Goal: Task Accomplishment & Management: Manage account settings

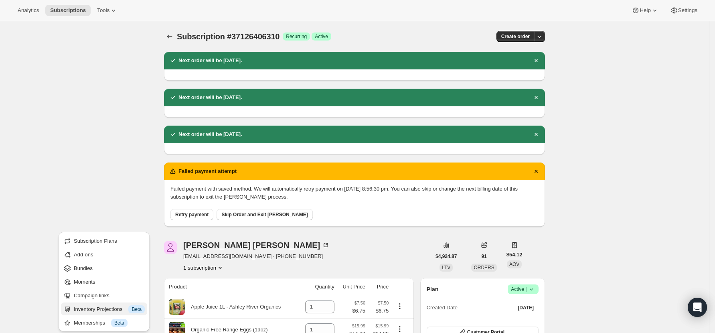
scroll to position [214, 0]
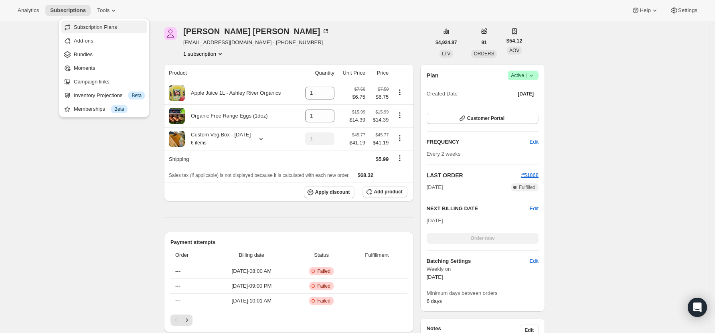
click at [99, 28] on span "Subscription Plans" at bounding box center [95, 27] width 43 height 6
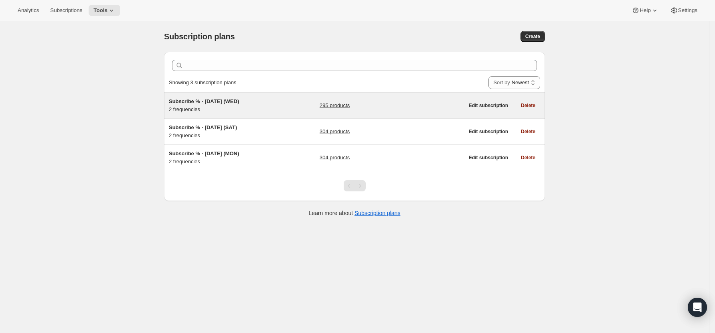
click at [330, 105] on link "295 products" at bounding box center [335, 105] width 30 height 8
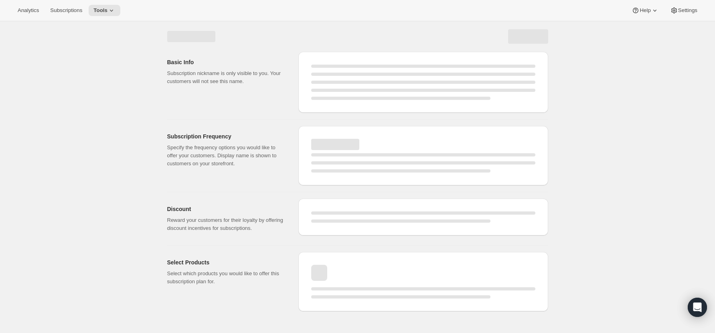
select select "WEEK"
select select "MONTH"
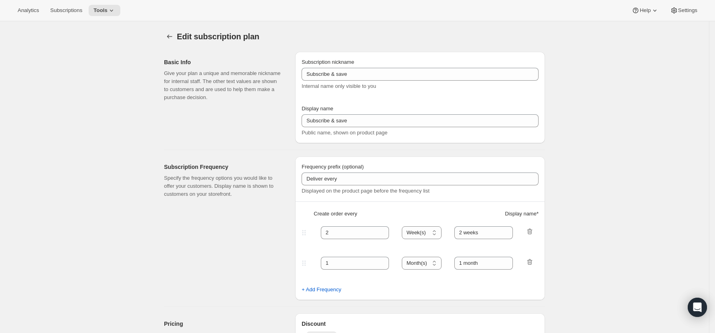
type input "Subscribe % - [DATE] (WED)"
type input "Subscribe & save 10%"
type input "1"
type input "Every week ([DATE])"
type input "2"
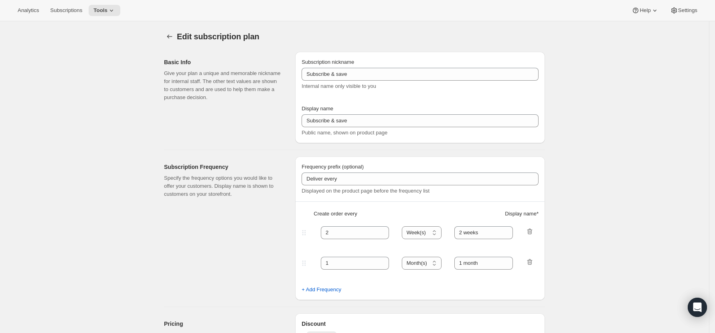
select select "WEEK"
type input "Every 2 weeks ([DATE])"
type input "10"
checkbox input "true"
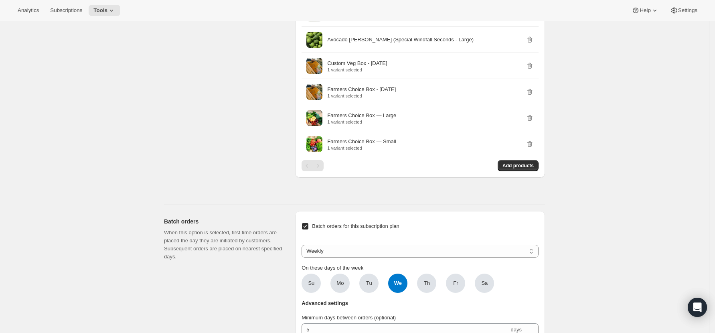
scroll to position [8028, 0]
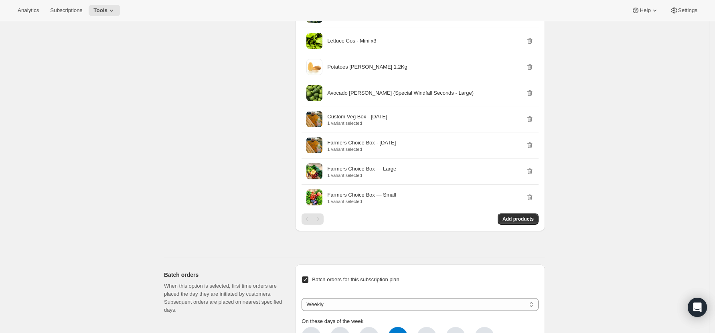
drag, startPoint x: 642, startPoint y: 178, endPoint x: 646, endPoint y: 156, distance: 22.8
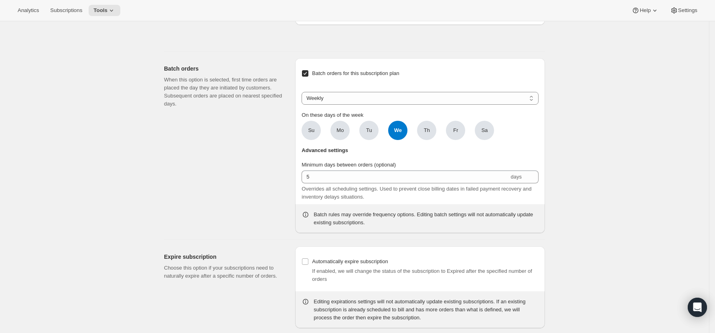
scroll to position [8127, 0]
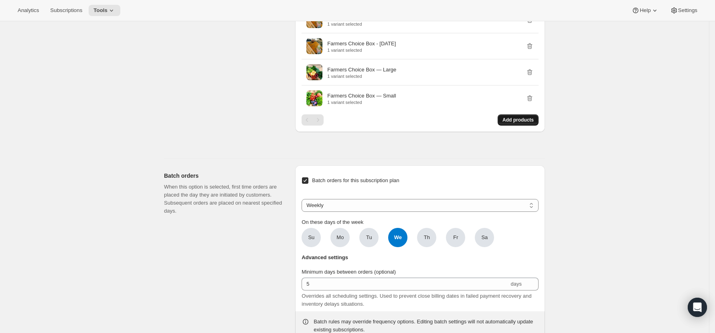
click at [527, 123] on span "Add products" at bounding box center [517, 120] width 31 height 6
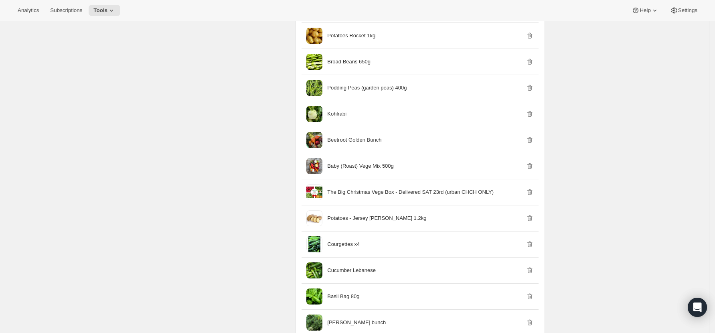
scroll to position [0, 0]
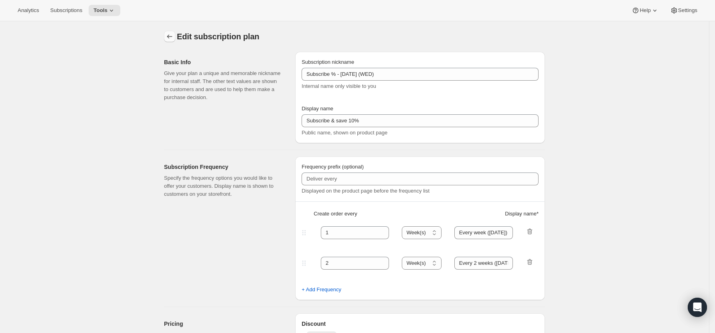
click at [172, 34] on icon "Subscription plans" at bounding box center [170, 36] width 8 height 8
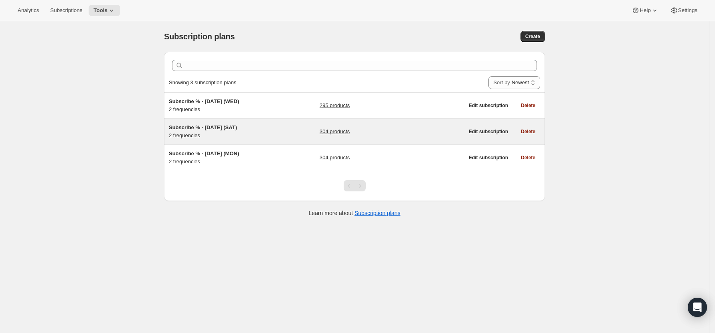
click at [337, 132] on link "304 products" at bounding box center [335, 132] width 30 height 8
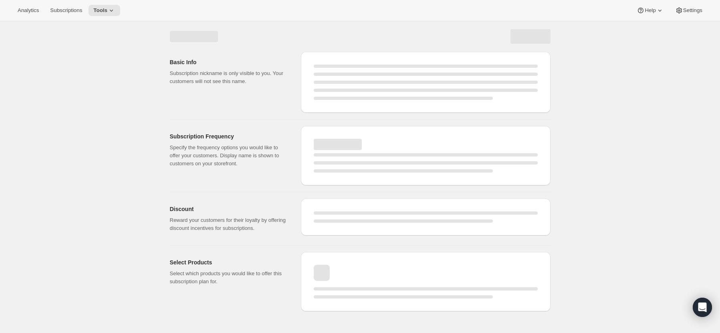
select select "WEEK"
select select "MONTH"
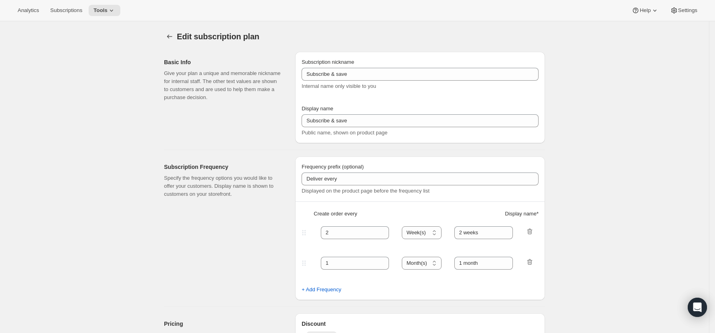
type input "Subscribe % - [DATE] (SAT)"
type input "Subscribe & save 10%"
type input "1"
type input "Every week ([DATE])"
type input "2"
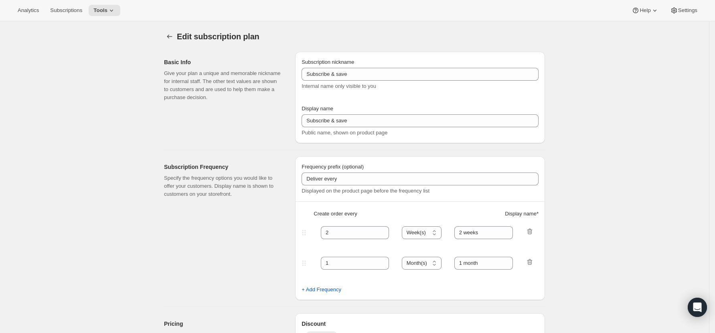
select select "WEEK"
type input "Every 2 weeks ([DATE])"
type input "10"
checkbox input "true"
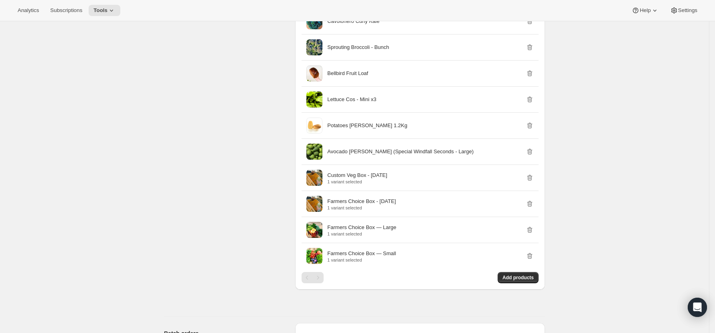
scroll to position [8365, 0]
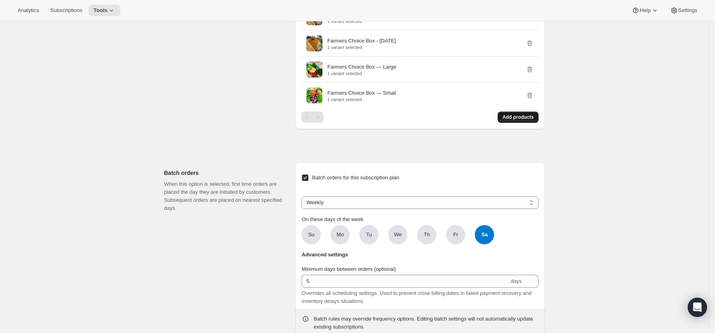
click at [523, 120] on span "Add products" at bounding box center [517, 117] width 31 height 6
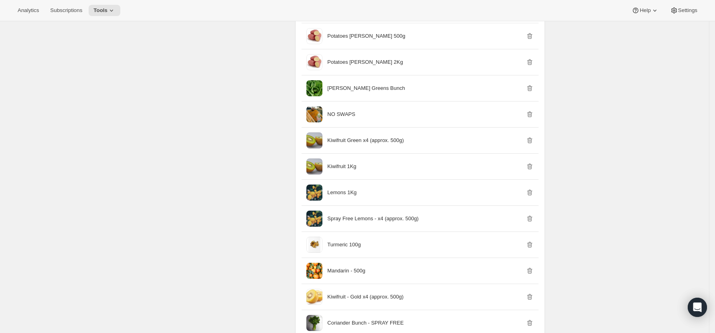
scroll to position [0, 0]
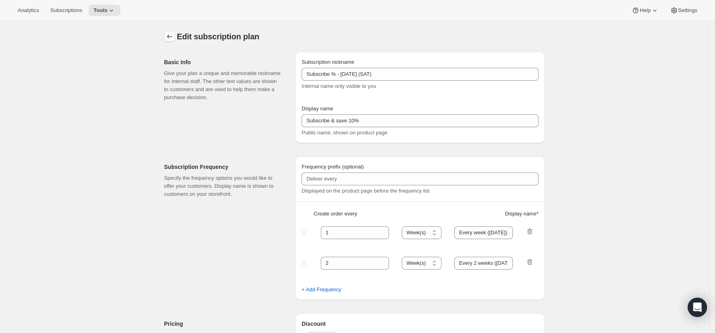
click at [174, 37] on icon "Subscription plans" at bounding box center [170, 36] width 8 height 8
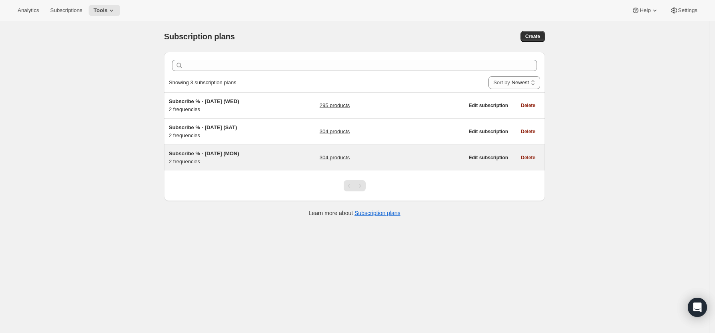
click at [335, 156] on link "304 products" at bounding box center [335, 158] width 30 height 8
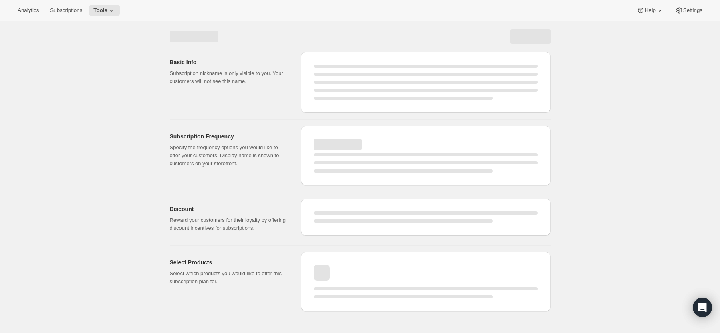
select select "WEEK"
select select "MONTH"
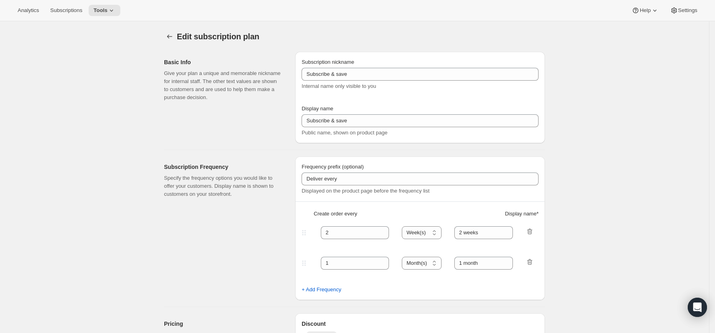
type input "Subscribe % - [DATE] (MON)"
type input "Subscribe & save 10%"
type input "1"
type input "Every week ([DATE])"
type input "2"
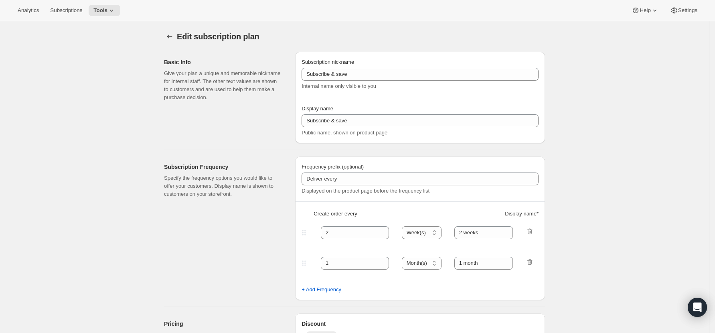
select select "WEEK"
type input "Every 2 weeks ([DATE])"
type input "10"
checkbox input "true"
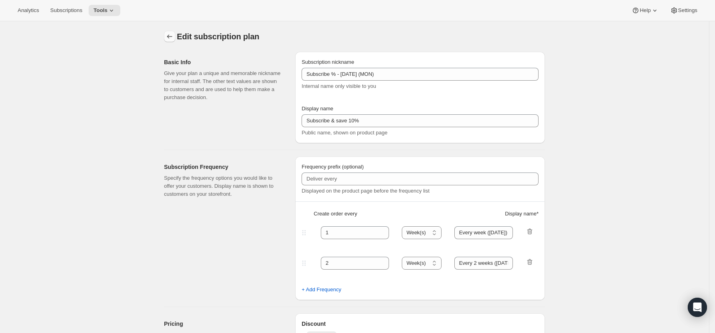
click at [170, 35] on icon "Subscription plans" at bounding box center [170, 36] width 8 height 8
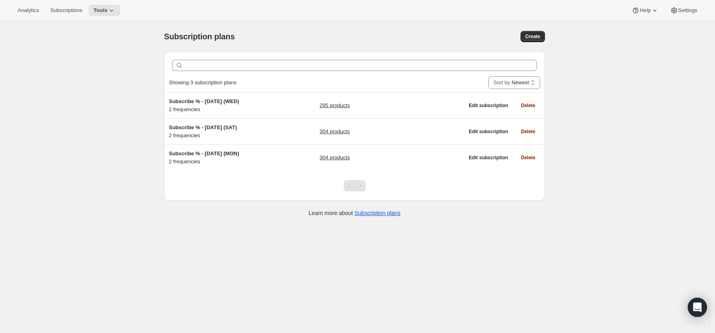
click at [57, 82] on div "Subscription plans. This page is ready Subscription plans Create Clear Showing …" at bounding box center [354, 187] width 709 height 333
